Goal: Information Seeking & Learning: Check status

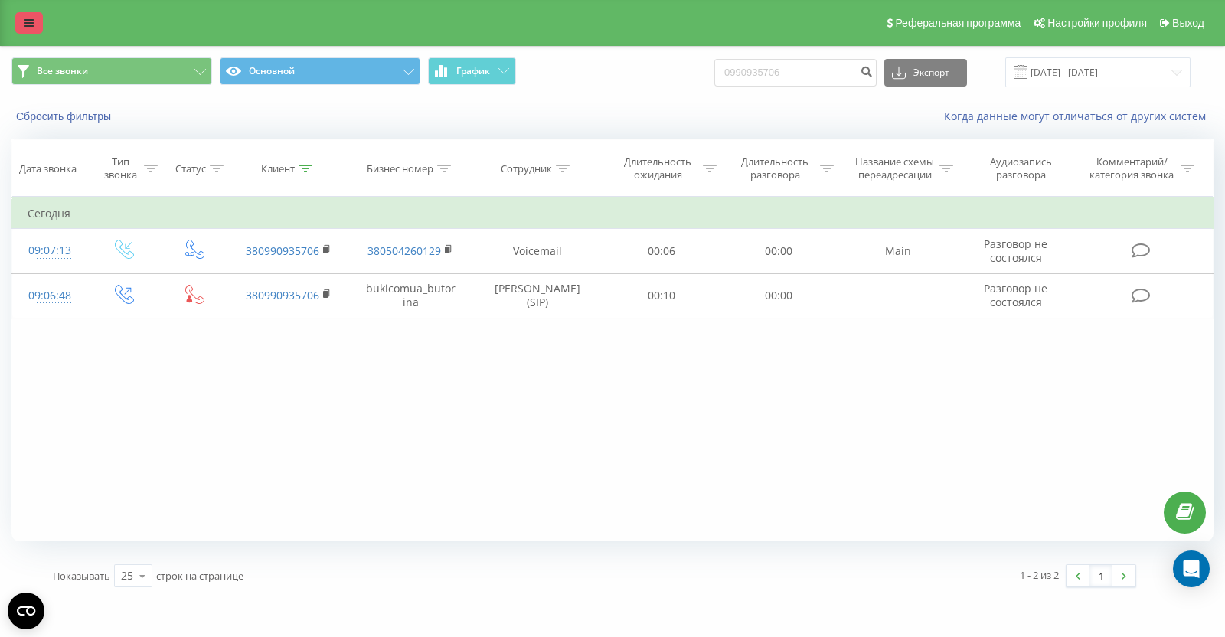
click at [28, 13] on link at bounding box center [29, 22] width 28 height 21
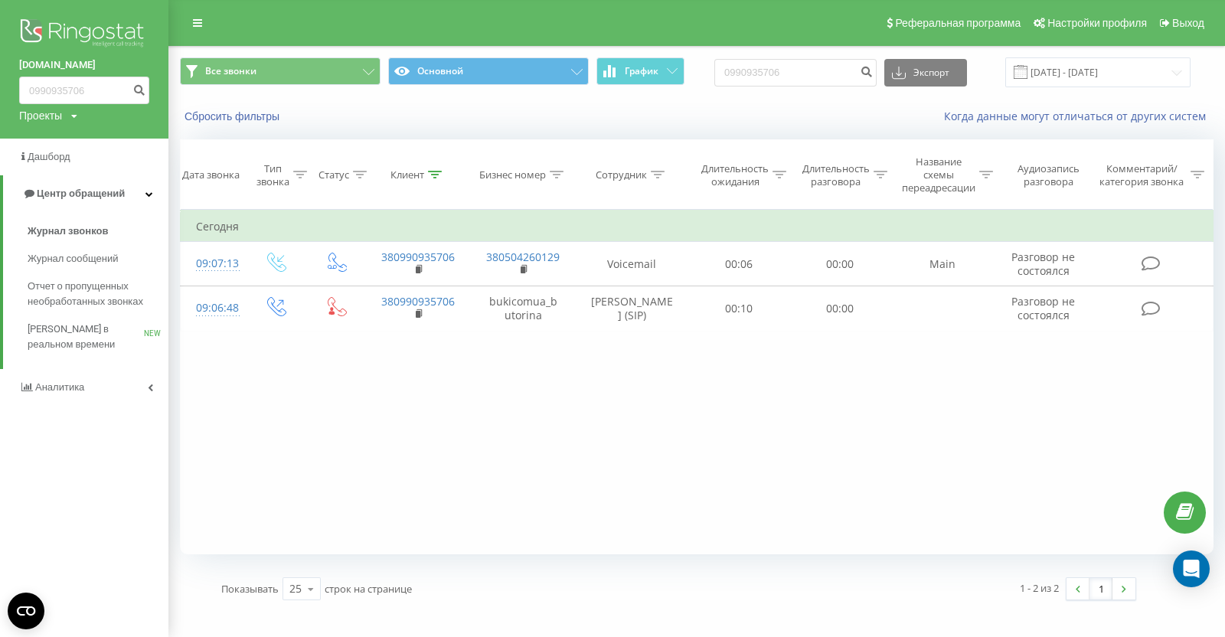
drag, startPoint x: 47, startPoint y: 21, endPoint x: 103, endPoint y: 5, distance: 57.9
click at [47, 21] on img at bounding box center [84, 34] width 130 height 38
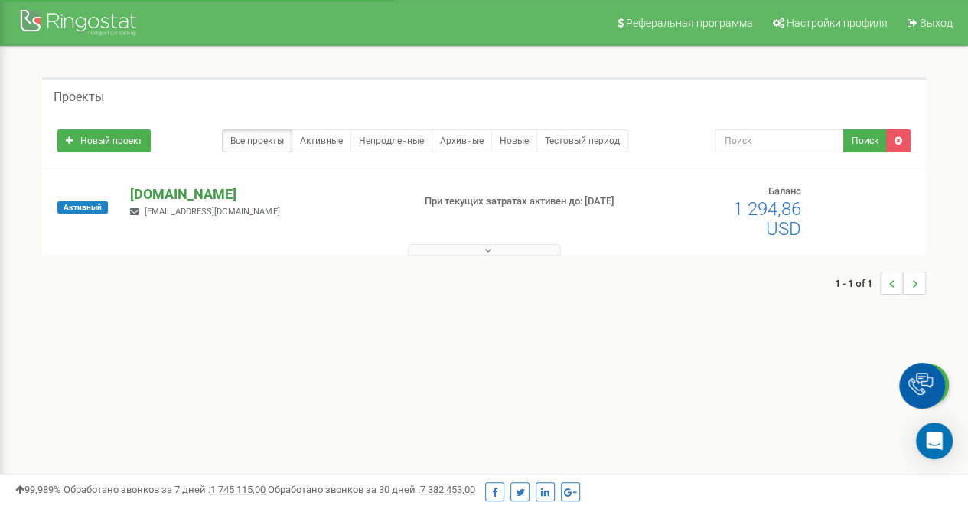
click at [172, 198] on p "[DOMAIN_NAME]" at bounding box center [264, 194] width 269 height 20
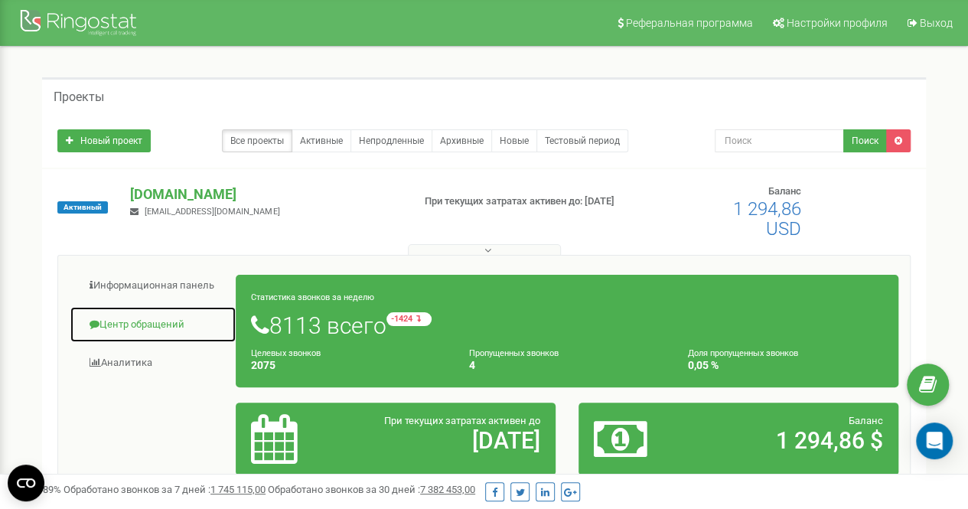
click at [156, 329] on link "Центр обращений" at bounding box center [153, 325] width 167 height 38
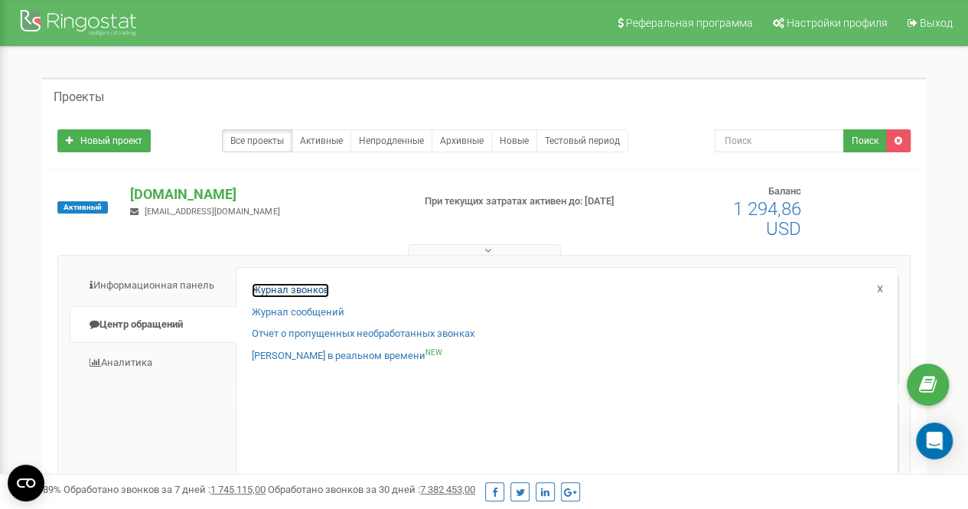
click at [279, 295] on link "Журнал звонков" at bounding box center [290, 290] width 77 height 15
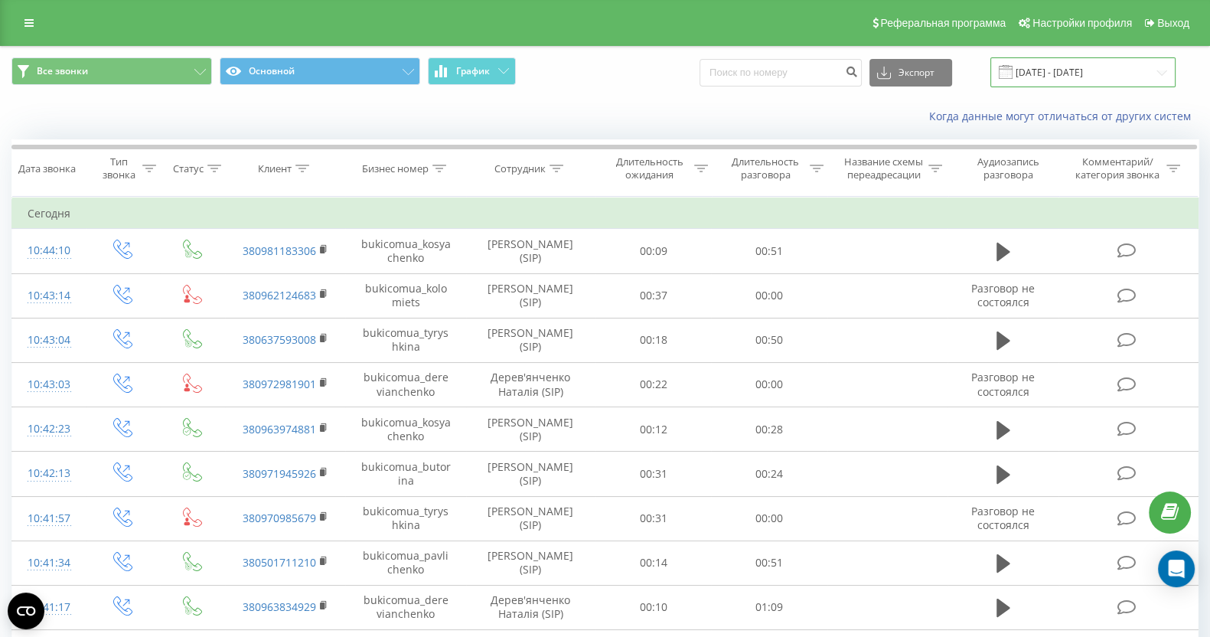
click at [1072, 70] on input "22.08.2025 - 22.09.2025" at bounding box center [1082, 72] width 185 height 30
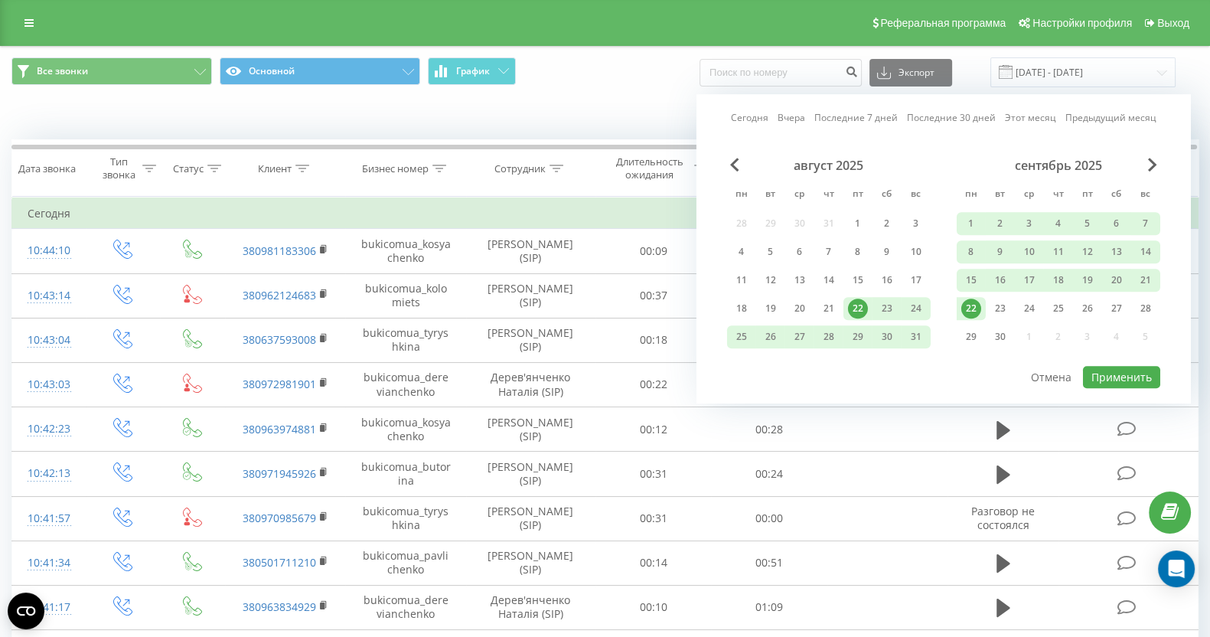
click at [758, 113] on link "Сегодня" at bounding box center [750, 118] width 38 height 15
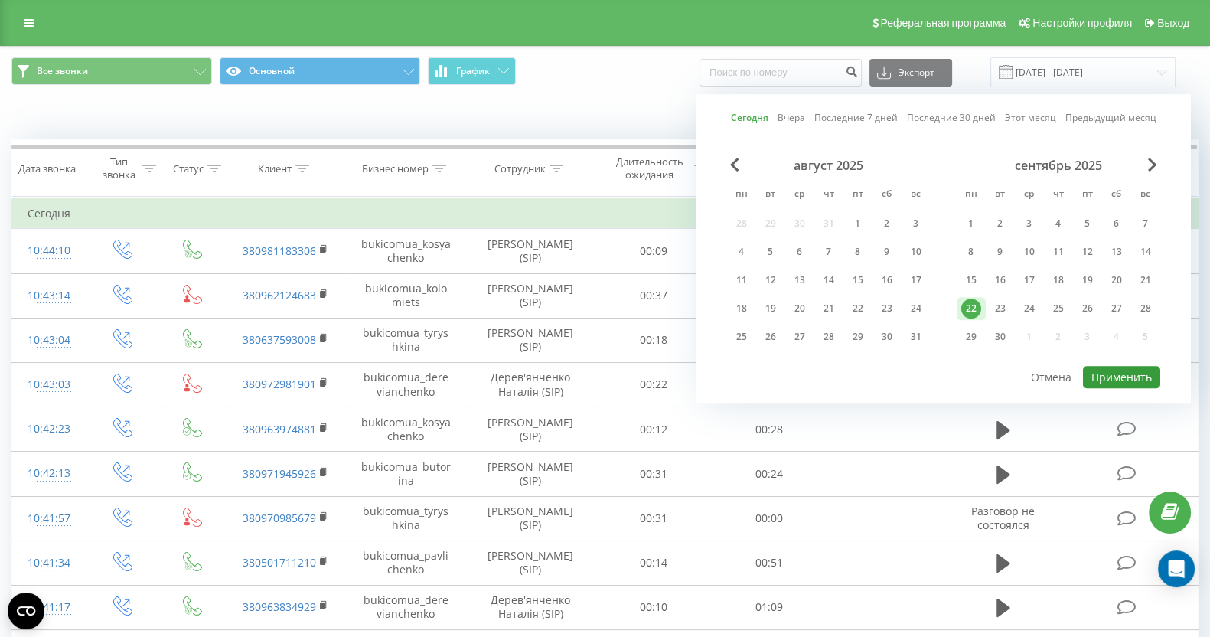
click at [1106, 371] on button "Применить" at bounding box center [1121, 377] width 77 height 22
type input "22.09.2025 - 22.09.2025"
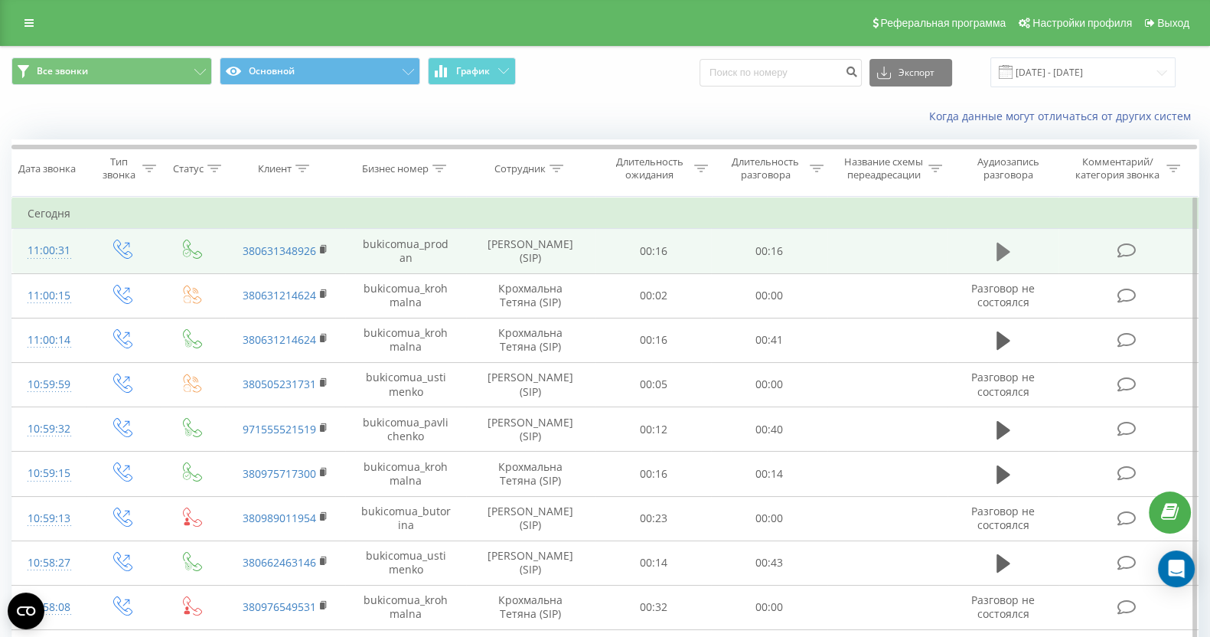
click at [999, 256] on icon at bounding box center [1004, 252] width 14 height 18
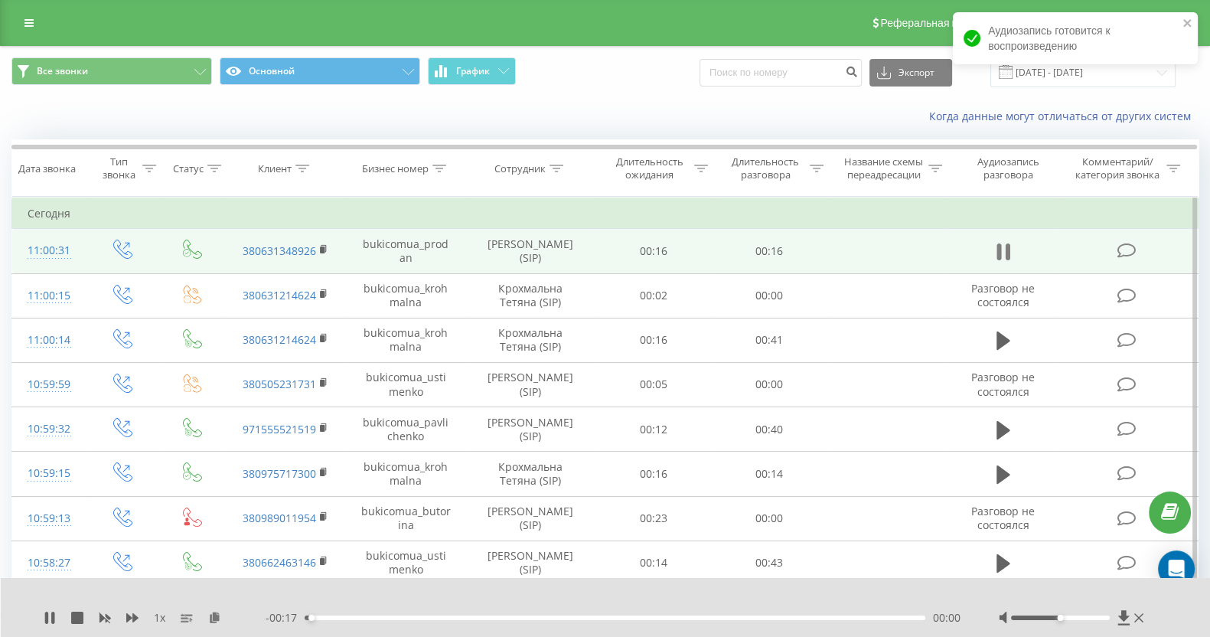
click at [1004, 252] on icon at bounding box center [1004, 251] width 14 height 21
click at [555, 170] on icon at bounding box center [557, 169] width 14 height 8
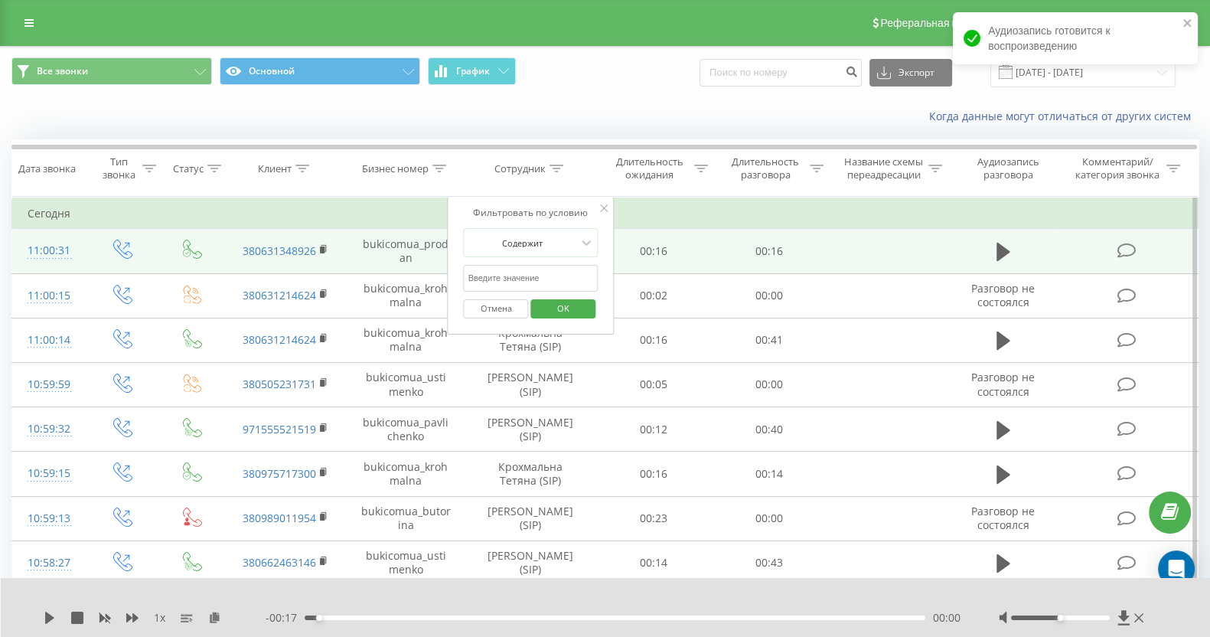
click at [543, 274] on input "text" at bounding box center [531, 278] width 135 height 27
type input "кос"
click at [563, 302] on span "OK" at bounding box center [563, 308] width 43 height 24
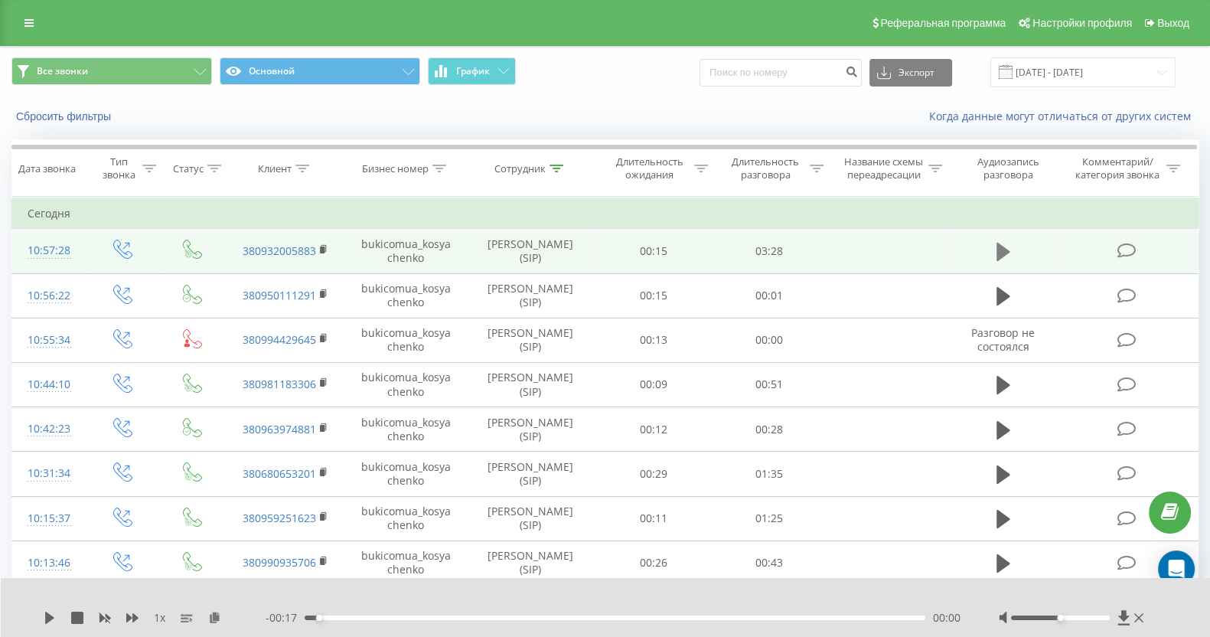
click at [1005, 250] on icon at bounding box center [1004, 252] width 14 height 18
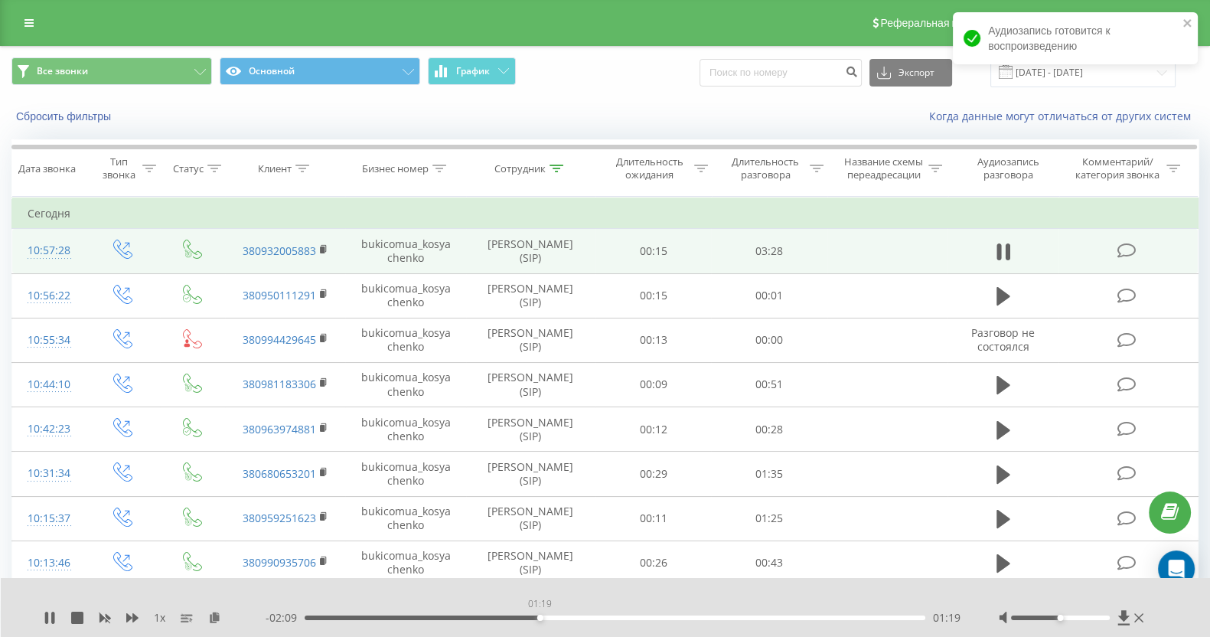
click at [540, 615] on div "01:19" at bounding box center [615, 617] width 621 height 5
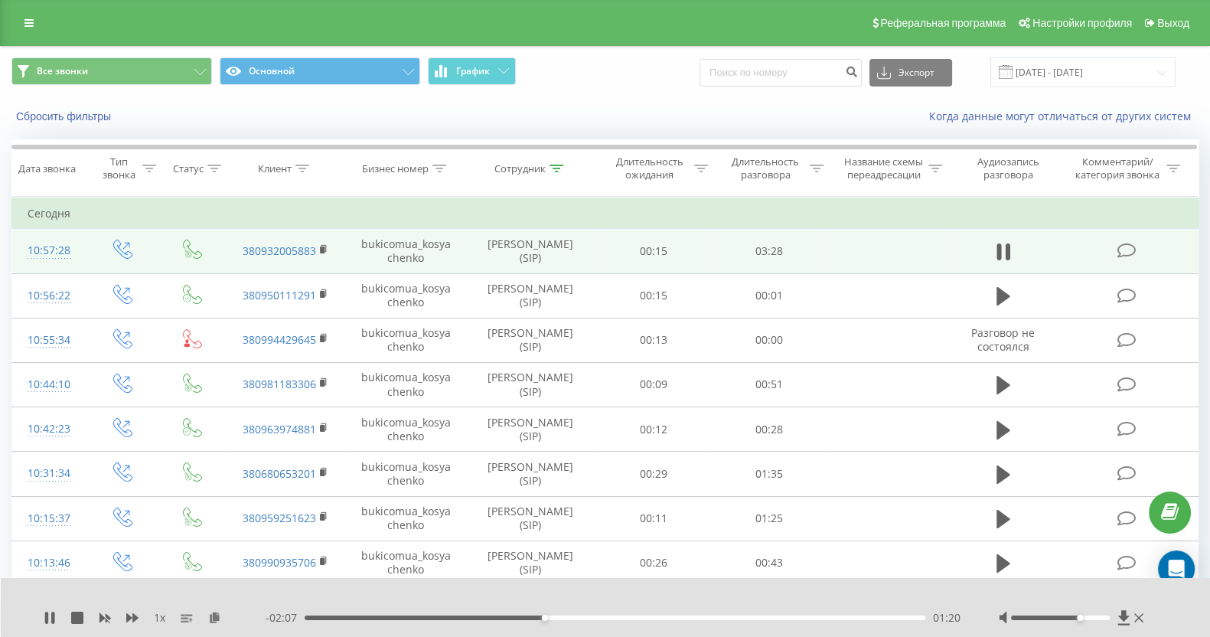
click at [1078, 615] on div at bounding box center [1060, 617] width 99 height 5
click at [125, 616] on div "1 x" at bounding box center [155, 617] width 222 height 15
click at [131, 615] on icon at bounding box center [132, 618] width 12 height 12
click at [1094, 612] on div at bounding box center [1073, 617] width 148 height 15
click at [1097, 618] on div at bounding box center [1060, 617] width 99 height 5
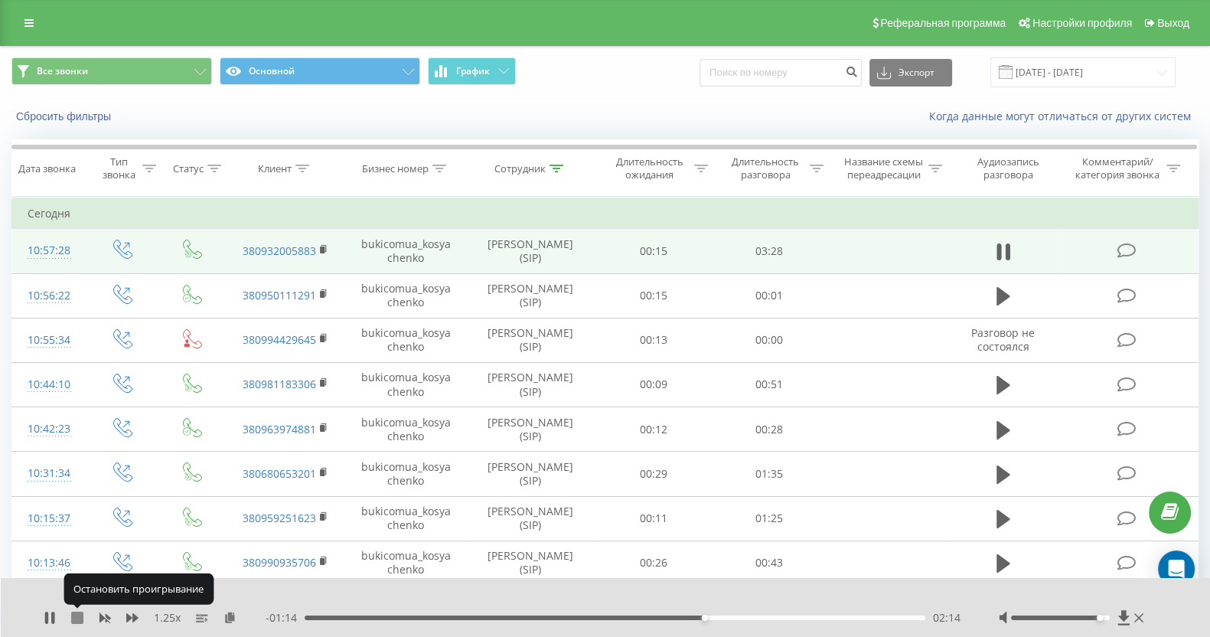
click at [77, 616] on icon at bounding box center [77, 618] width 12 height 12
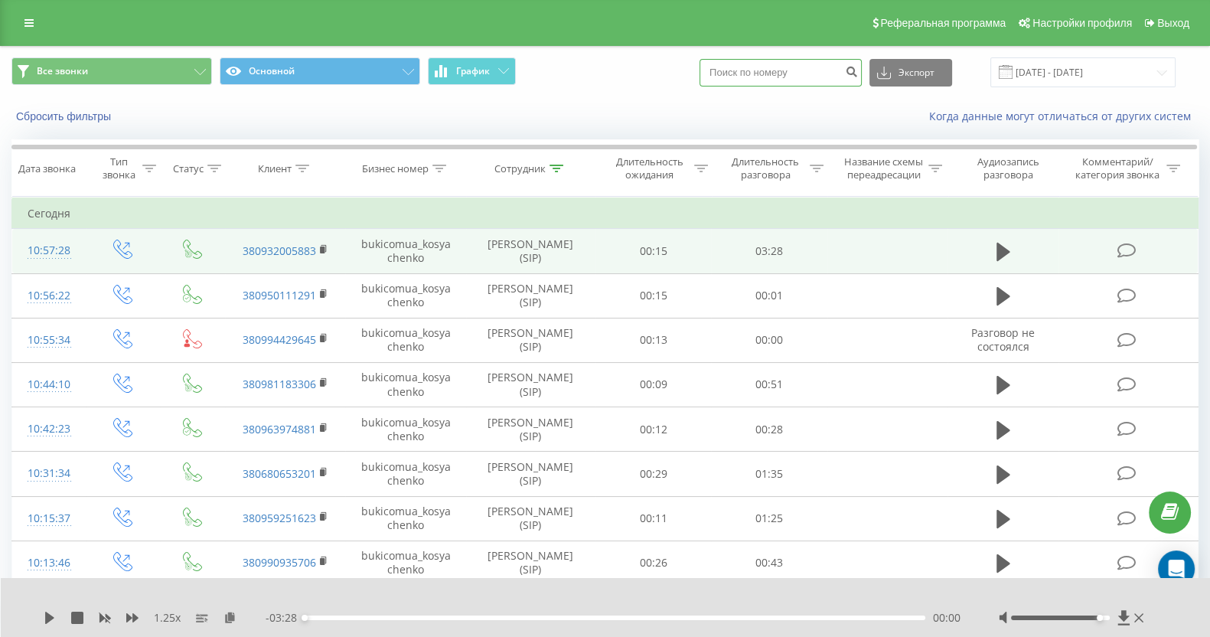
paste input "0978817136"
type input "0978817136"
click at [853, 74] on button "submit" at bounding box center [851, 73] width 21 height 28
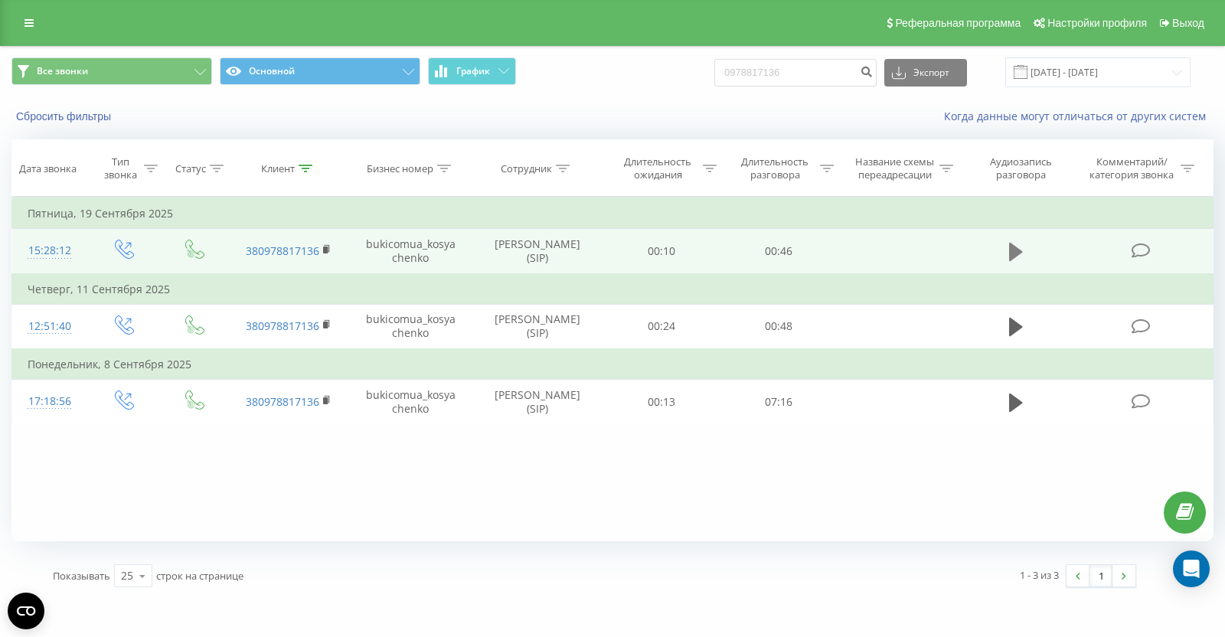
click at [1014, 262] on button at bounding box center [1015, 251] width 23 height 23
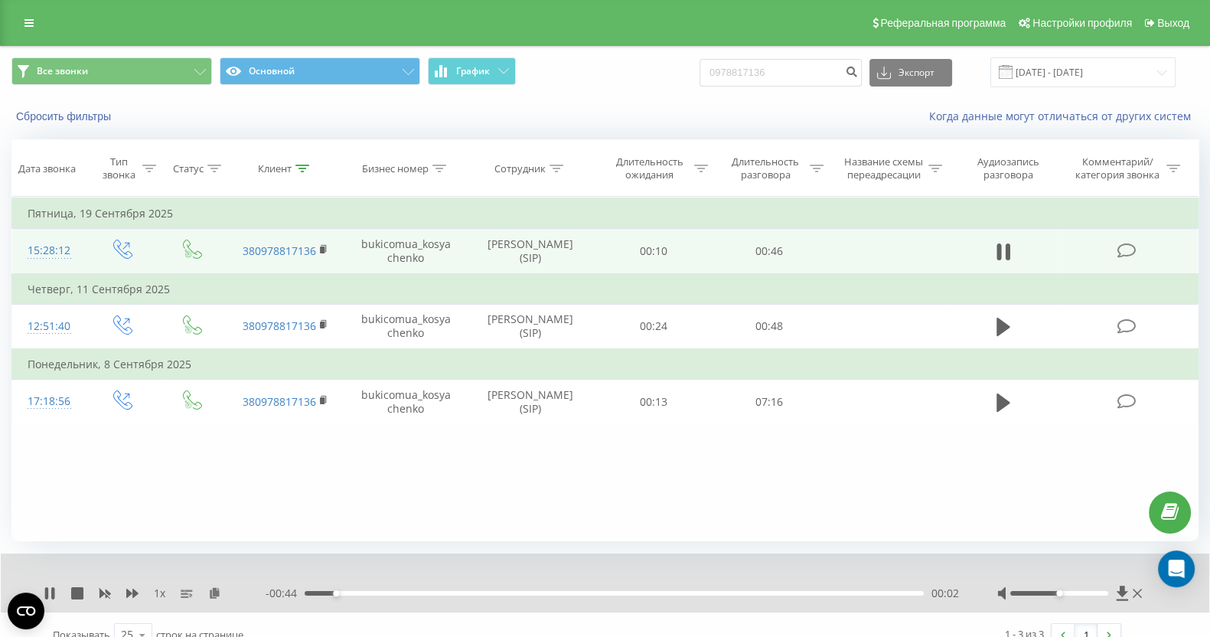
click at [132, 586] on div "1 x" at bounding box center [155, 593] width 222 height 15
click at [132, 589] on icon at bounding box center [132, 593] width 12 height 9
click at [1075, 590] on div at bounding box center [1071, 593] width 148 height 15
drag, startPoint x: 1171, startPoint y: 589, endPoint x: 1197, endPoint y: 586, distance: 26.2
click at [1197, 586] on div "1.25 x - 00:41 00:05 00:05" at bounding box center [605, 582] width 1209 height 59
